Goal: Task Accomplishment & Management: Complete application form

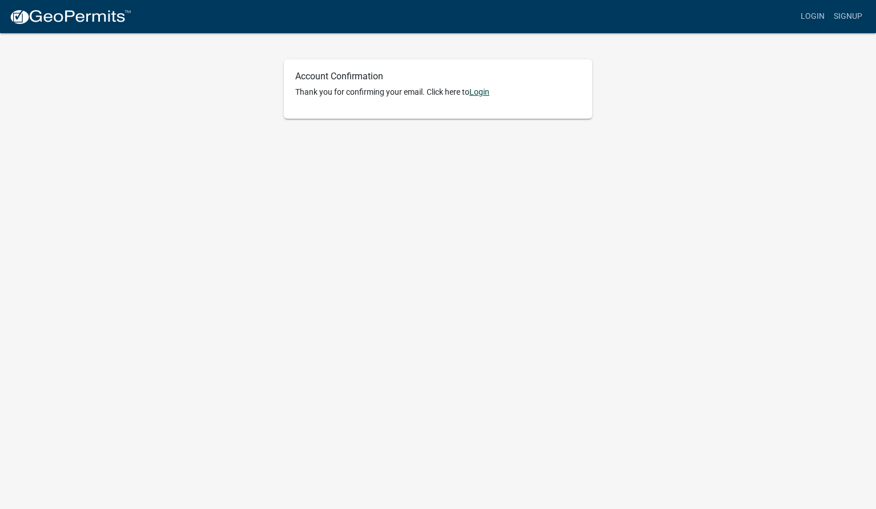
click at [480, 93] on link "Login" at bounding box center [479, 91] width 20 height 9
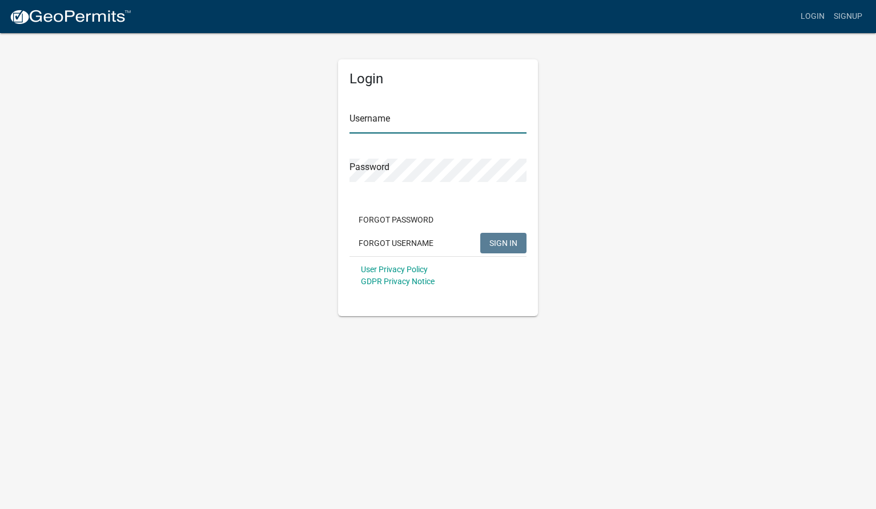
click at [413, 124] on input "Username" at bounding box center [437, 121] width 177 height 23
type input "[PERSON_NAME]"
click at [507, 242] on span "SIGN IN" at bounding box center [503, 242] width 28 height 9
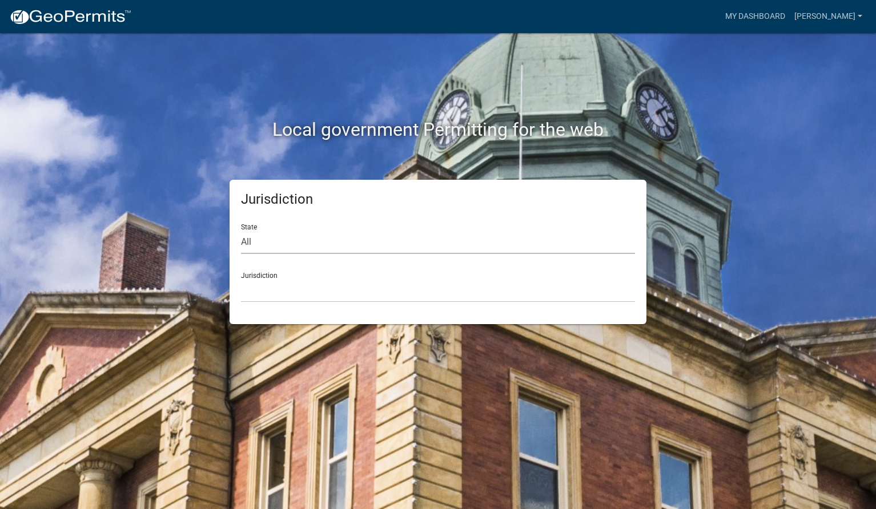
click at [263, 243] on select "All [US_STATE] [US_STATE] [US_STATE] [US_STATE] [US_STATE] [US_STATE] [US_STATE…" at bounding box center [438, 242] width 394 height 23
